Goal: Check status

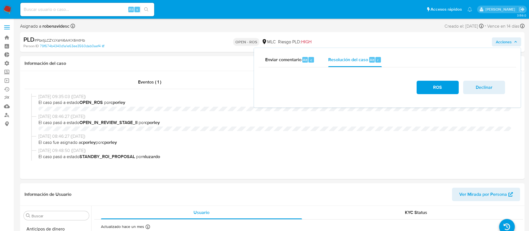
select select "10"
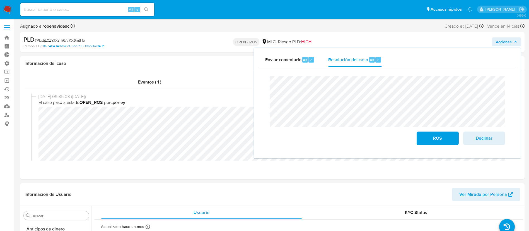
scroll to position [28, 0]
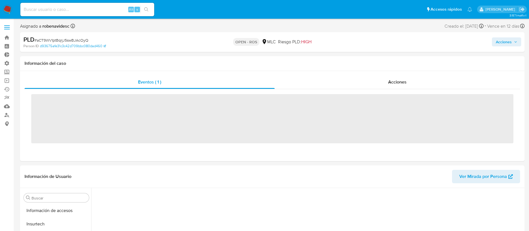
scroll to position [236, 0]
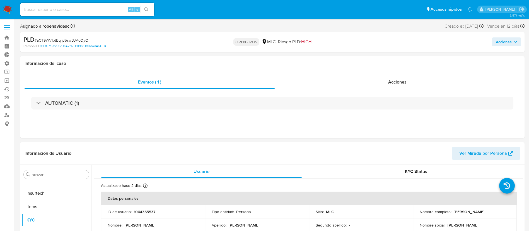
select select "10"
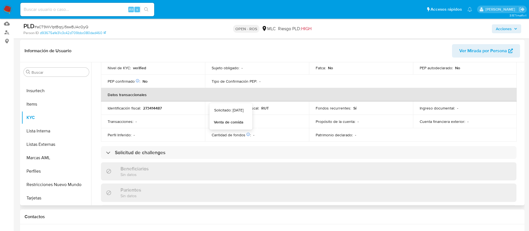
scroll to position [0, 0]
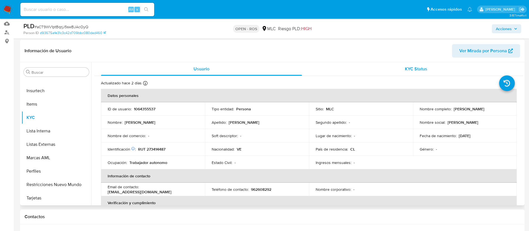
click at [379, 71] on div "KYC Status" at bounding box center [416, 68] width 201 height 13
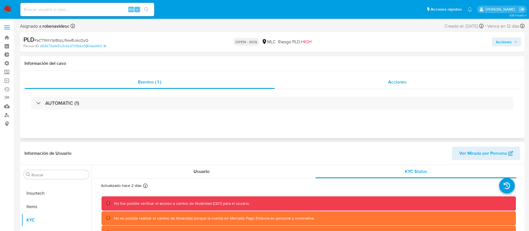
click at [378, 81] on div "Acciones" at bounding box center [398, 81] width 246 height 13
